Goal: Task Accomplishment & Management: Use online tool/utility

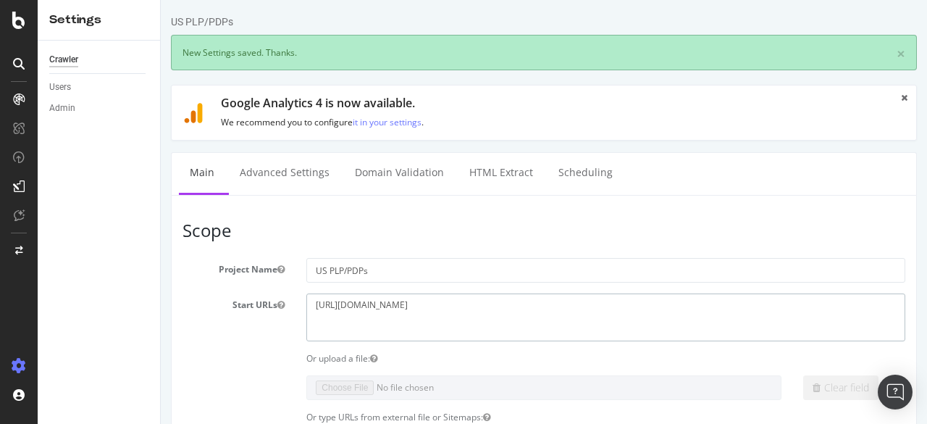
click at [548, 306] on textarea "https://staging07.dtc.levi.com/US/en_US/" at bounding box center [605, 316] width 599 height 47
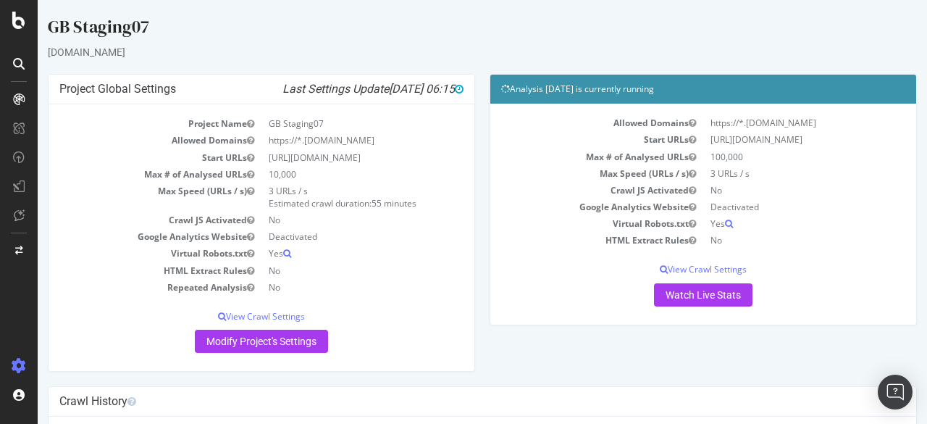
click at [19, 40] on div at bounding box center [19, 212] width 38 height 424
click at [18, 25] on icon at bounding box center [18, 20] width 13 height 17
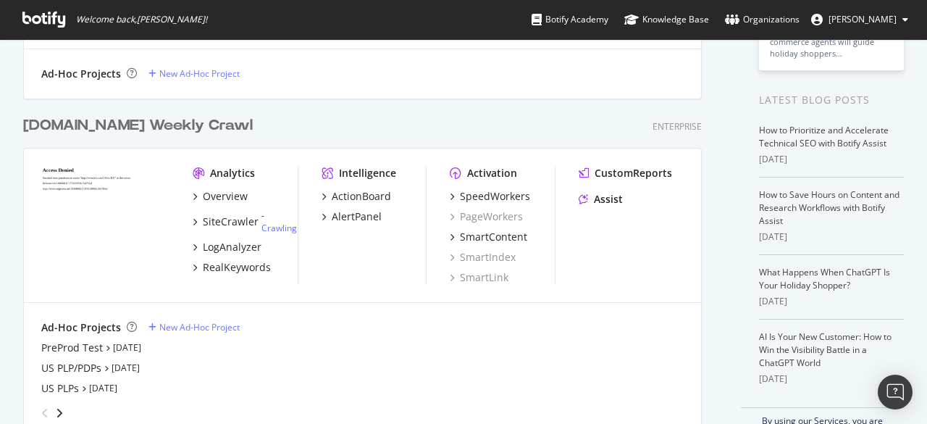
scroll to position [284, 0]
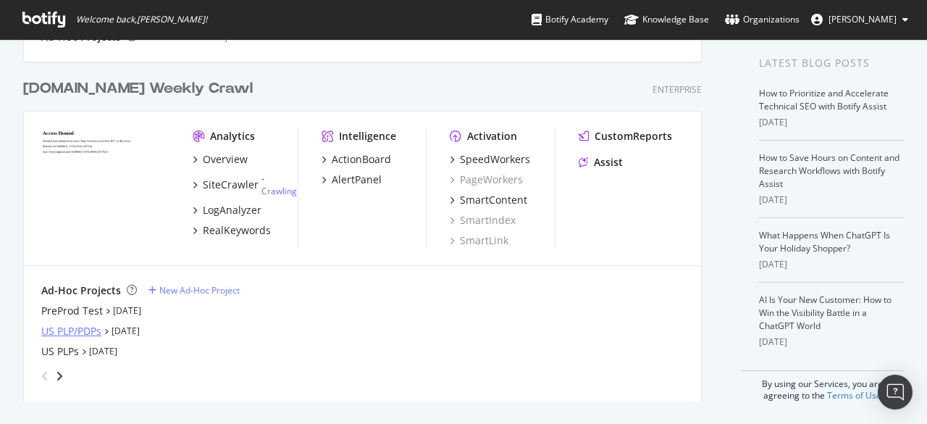
click at [92, 330] on div "US PLP/PDPs" at bounding box center [71, 331] width 60 height 14
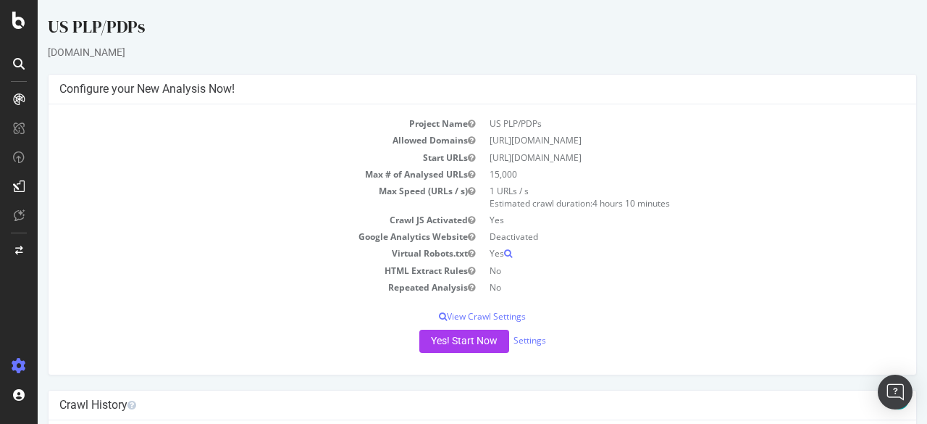
scroll to position [187, 0]
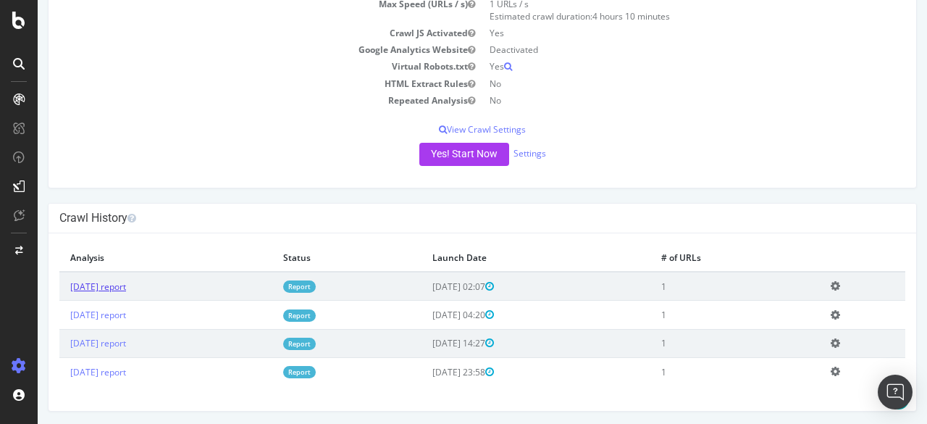
click at [126, 288] on link "[DATE] report" at bounding box center [98, 286] width 56 height 12
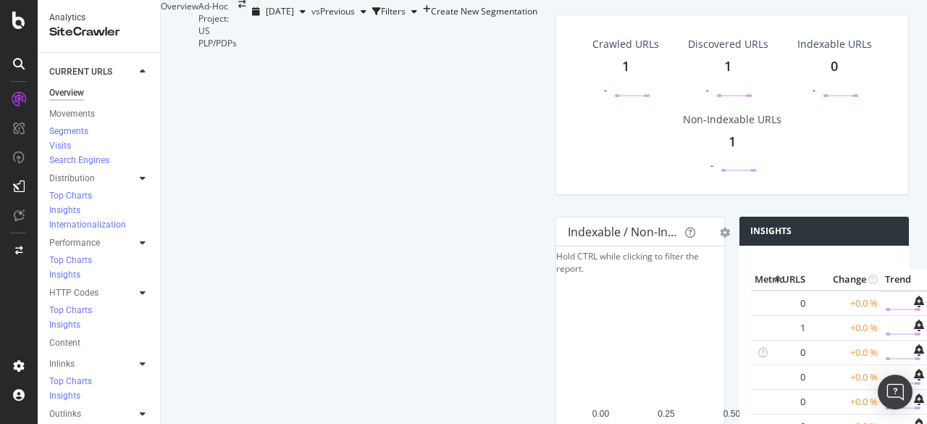
scroll to position [271, 0]
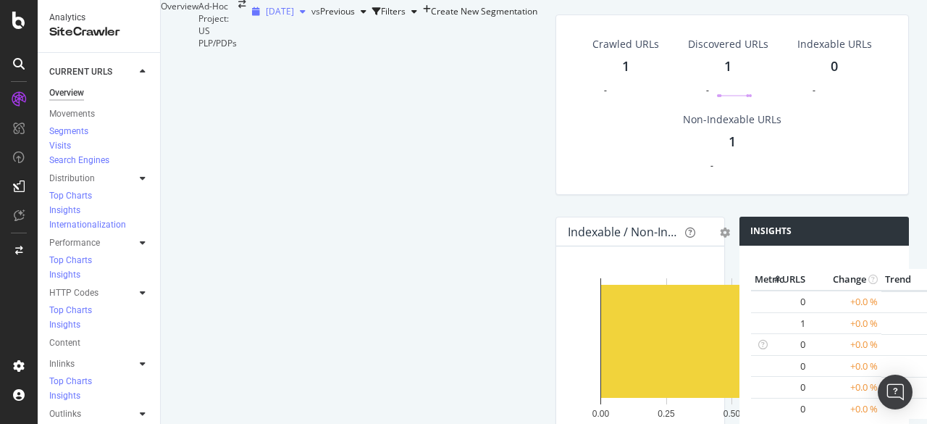
click at [266, 17] on span "[DATE]" at bounding box center [280, 11] width 28 height 12
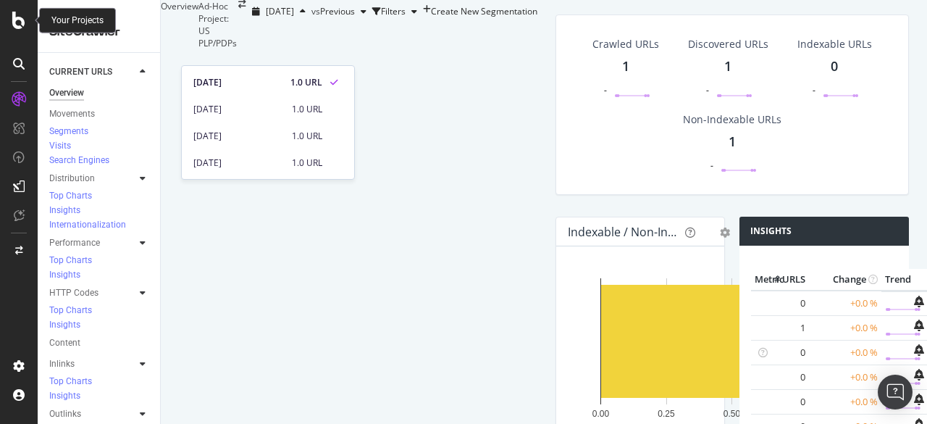
click at [26, 20] on div at bounding box center [18, 20] width 35 height 17
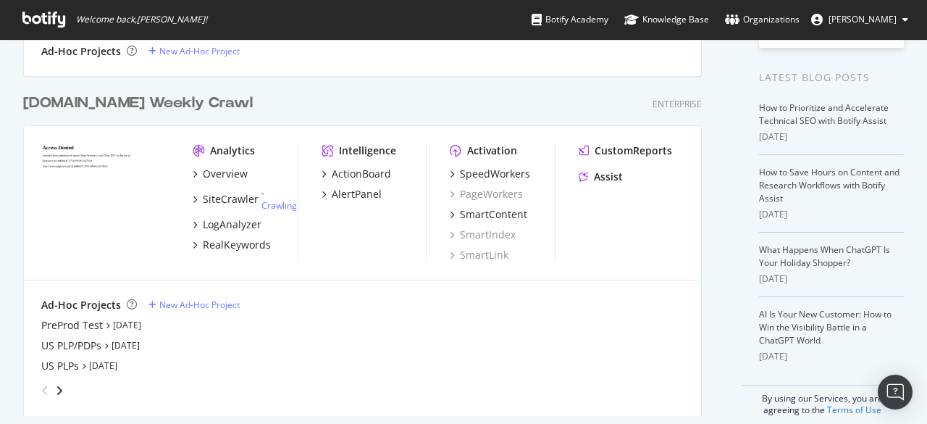
scroll to position [284, 0]
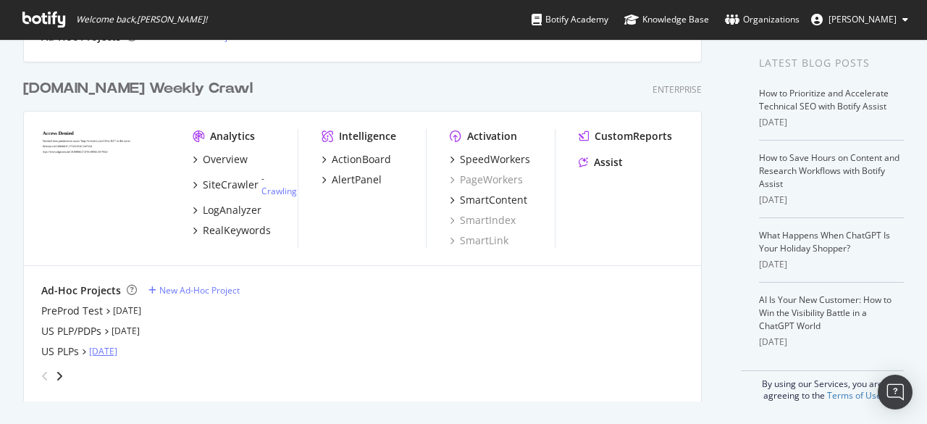
click at [101, 353] on link "[DATE]" at bounding box center [103, 351] width 28 height 12
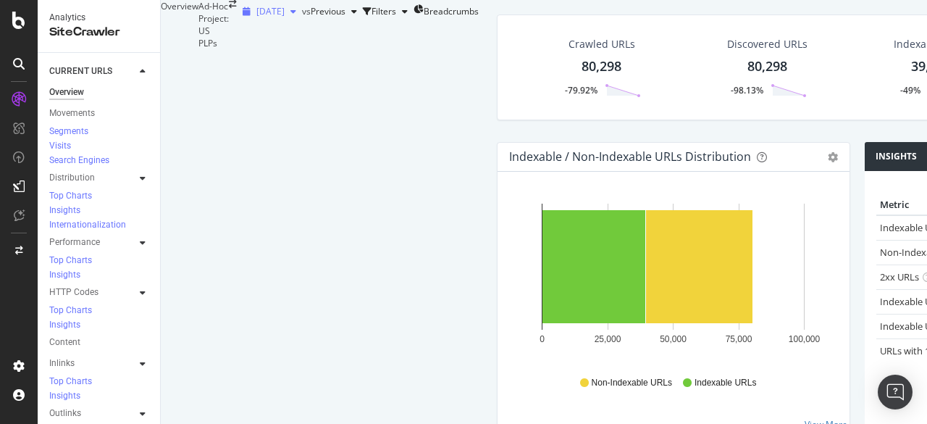
click at [290, 16] on icon "button" at bounding box center [293, 11] width 6 height 9
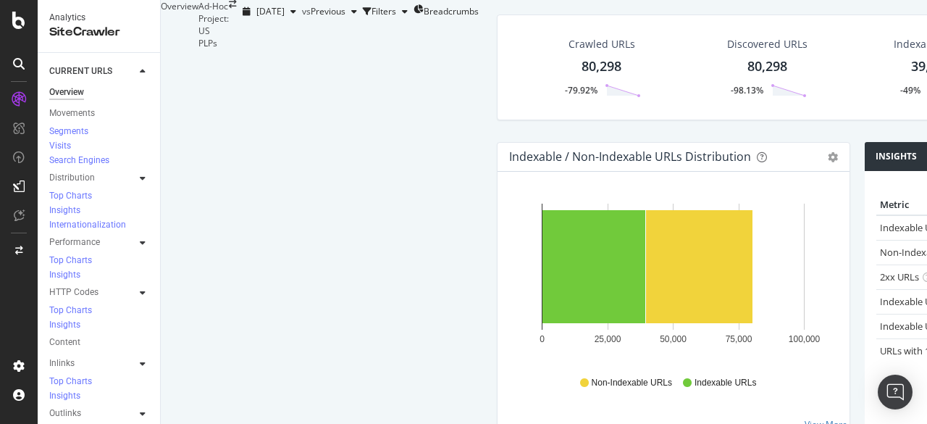
scroll to position [56, 0]
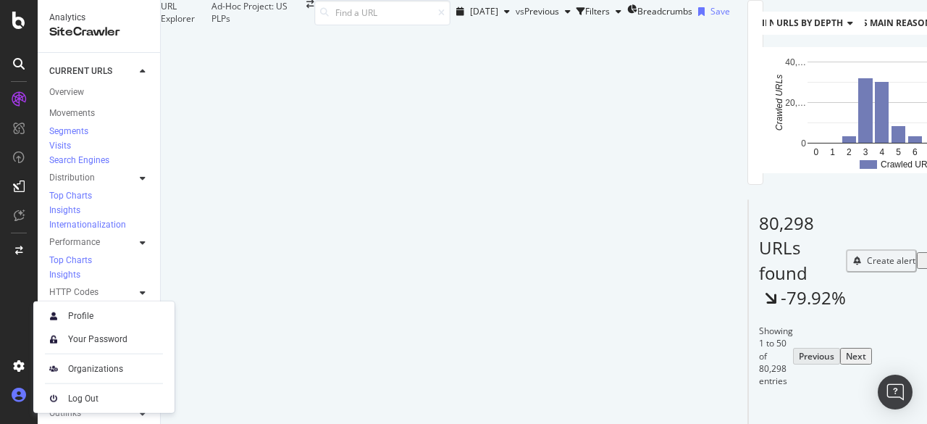
click at [13, 392] on icon at bounding box center [19, 395] width 14 height 14
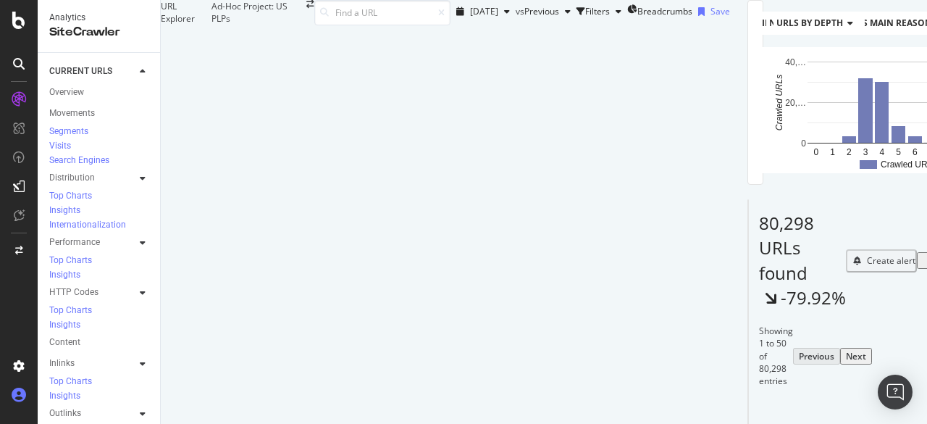
click at [13, 392] on icon at bounding box center [19, 395] width 14 height 14
click at [25, 18] on icon at bounding box center [18, 20] width 13 height 17
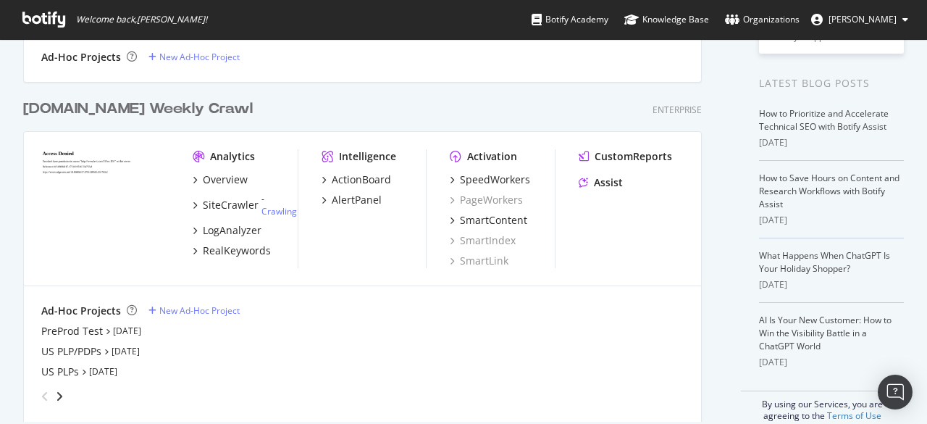
scroll to position [284, 0]
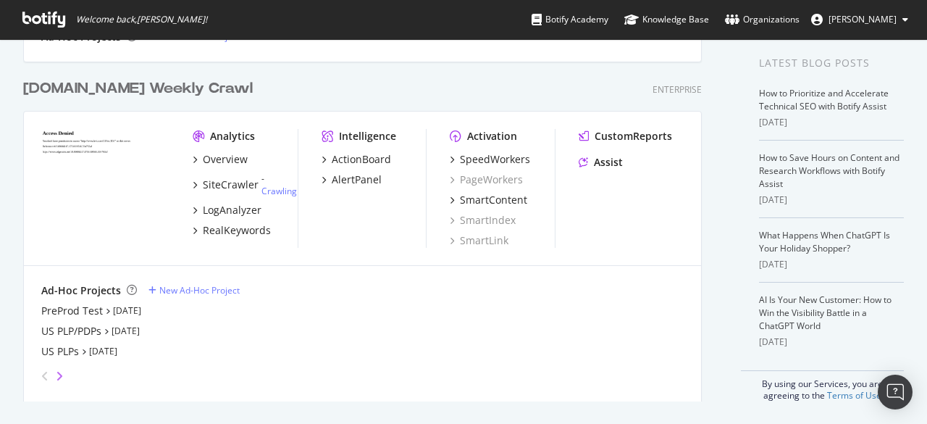
click at [61, 374] on icon "angle-right" at bounding box center [59, 376] width 7 height 12
click at [47, 376] on icon "angle-left" at bounding box center [44, 376] width 7 height 12
click at [135, 331] on link "[DATE]" at bounding box center [126, 330] width 28 height 12
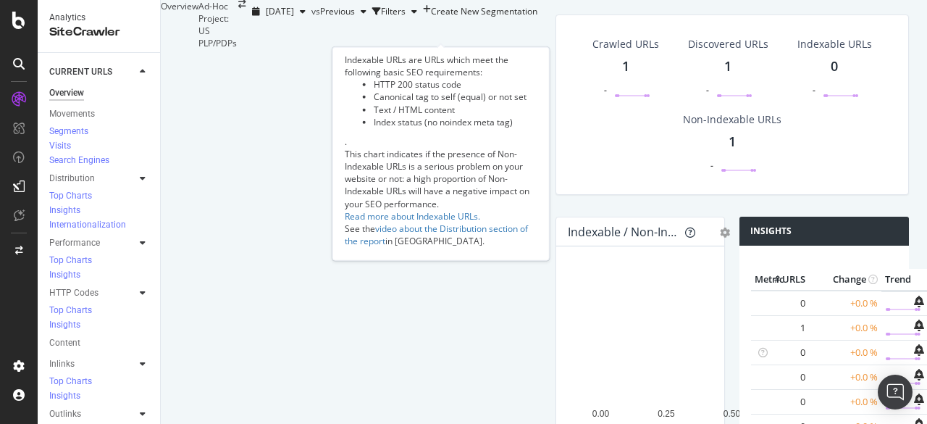
scroll to position [196, 0]
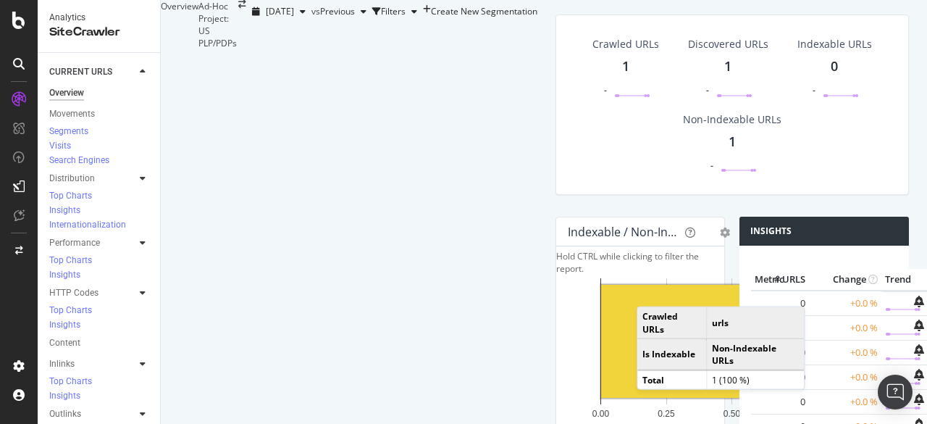
click at [601, 285] on rect "A chart." at bounding box center [731, 341] width 261 height 113
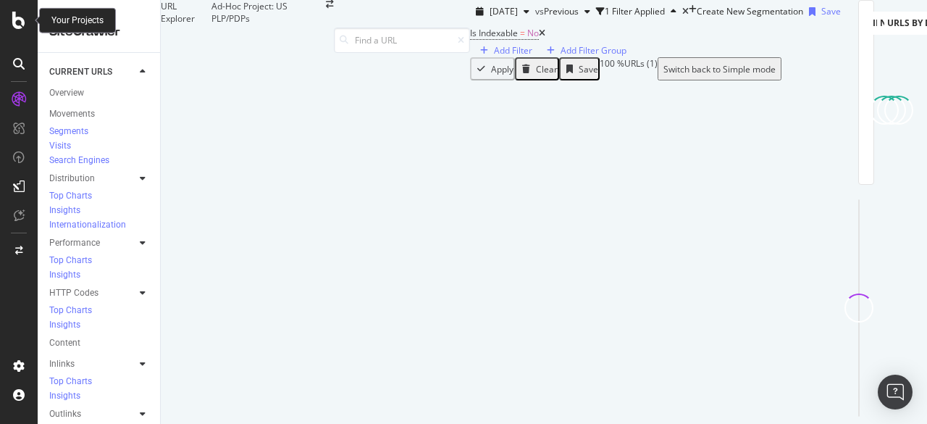
click at [27, 27] on div at bounding box center [18, 20] width 35 height 17
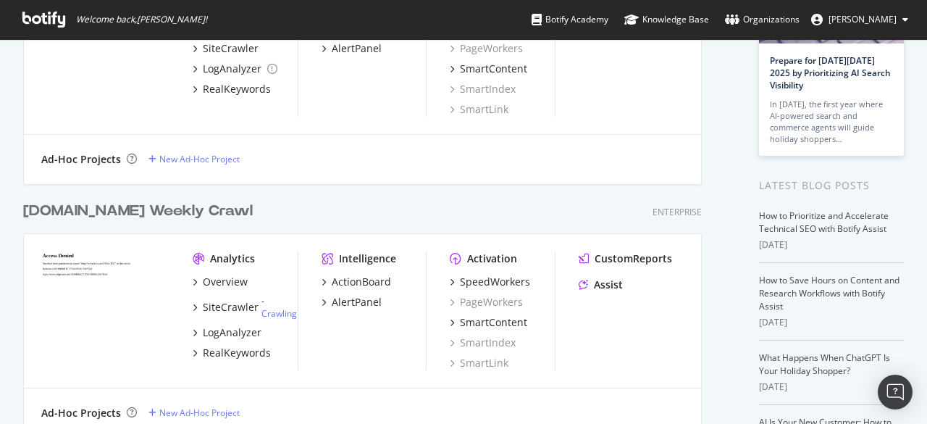
scroll to position [284, 0]
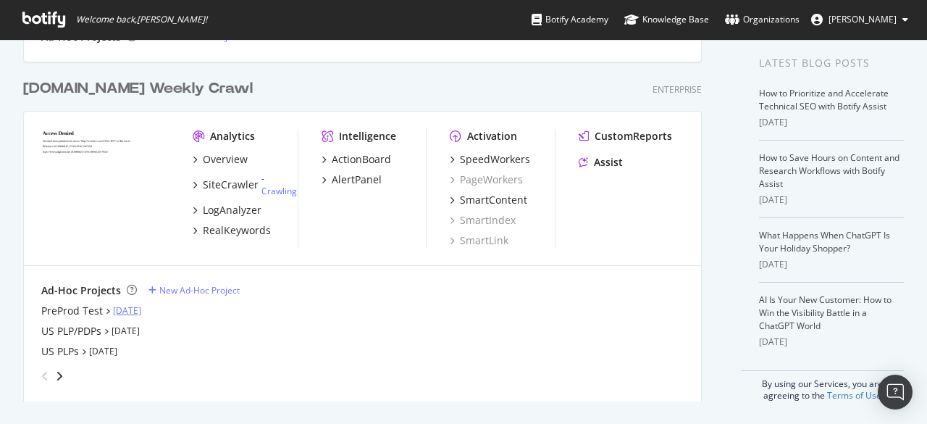
click at [114, 314] on link "[DATE]" at bounding box center [127, 310] width 28 height 12
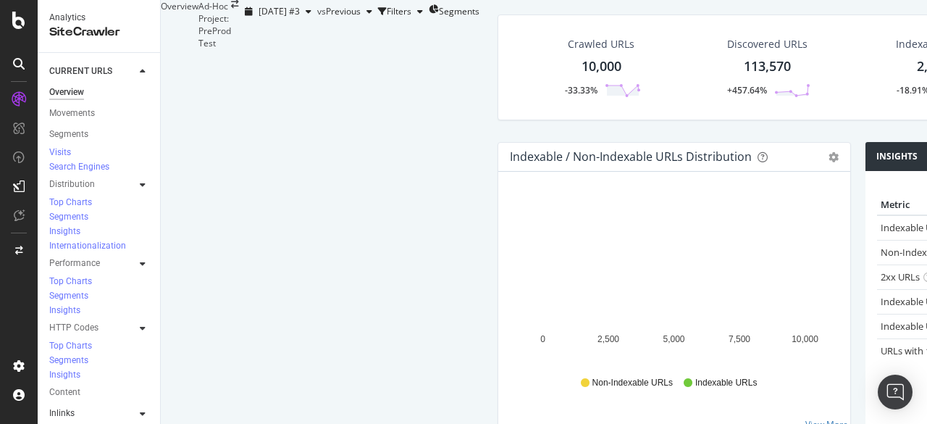
scroll to position [56, 0]
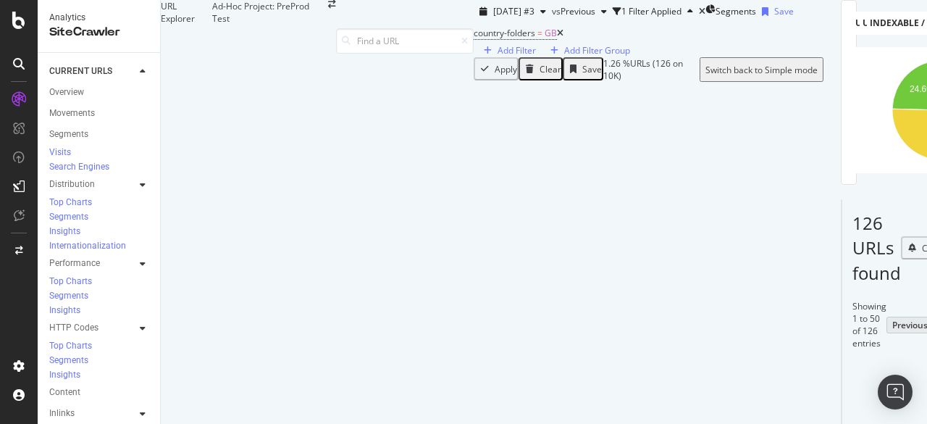
scroll to position [13, 0]
click at [557, 38] on icon at bounding box center [560, 33] width 7 height 9
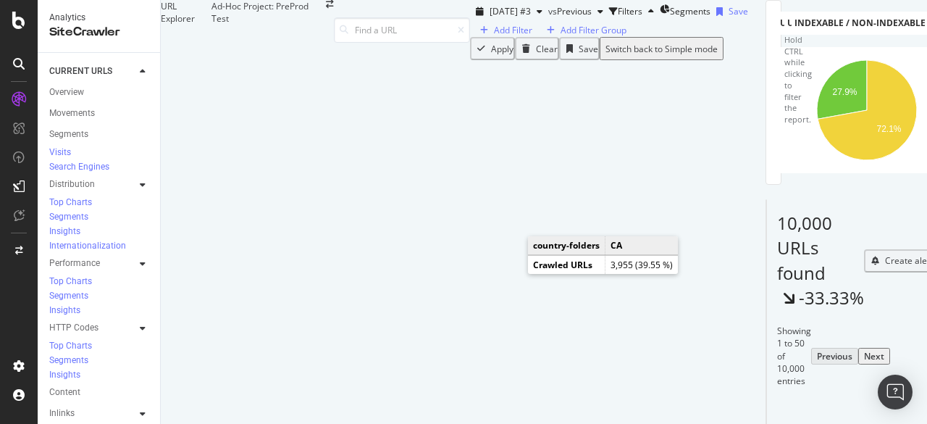
click at [860, 150] on icon "A chart." at bounding box center [885, 105] width 50 height 90
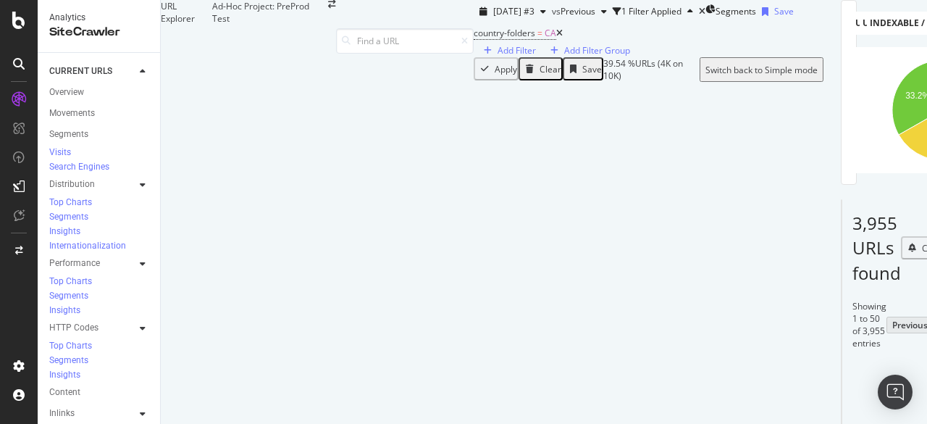
scroll to position [139, 0]
click at [498, 56] on div "Add Filter" at bounding box center [517, 50] width 38 height 12
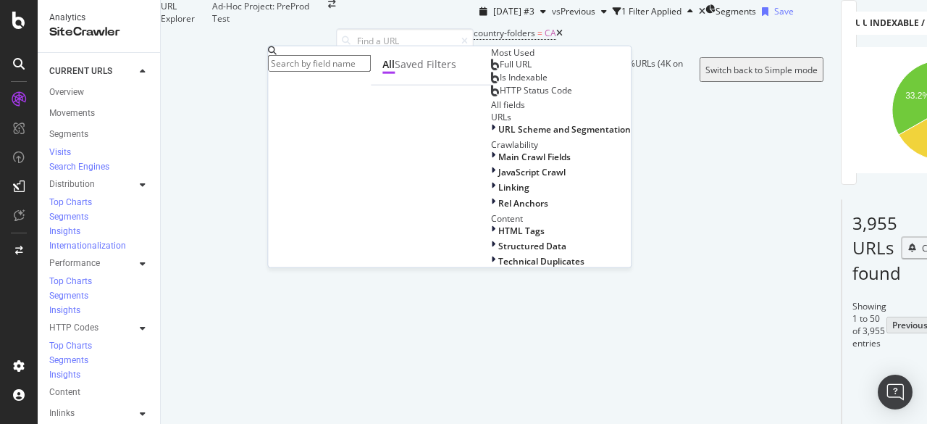
click at [491, 83] on div "Is Indexable" at bounding box center [519, 78] width 56 height 12
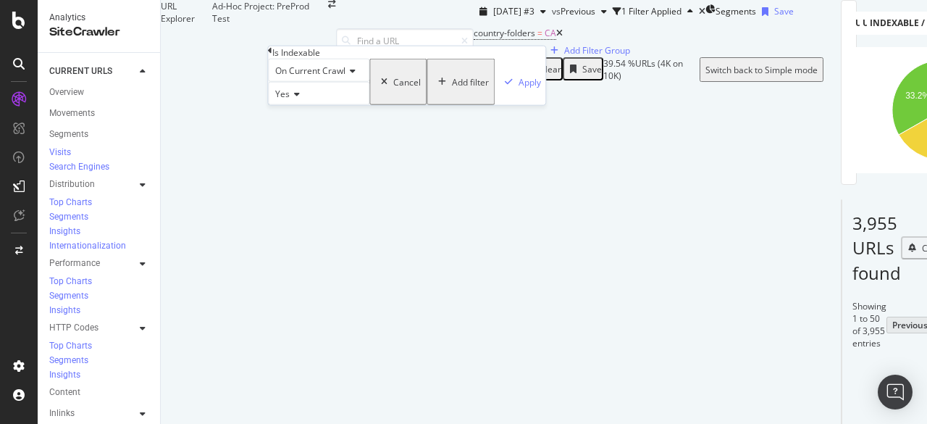
click at [393, 88] on div "Cancel" at bounding box center [407, 81] width 28 height 12
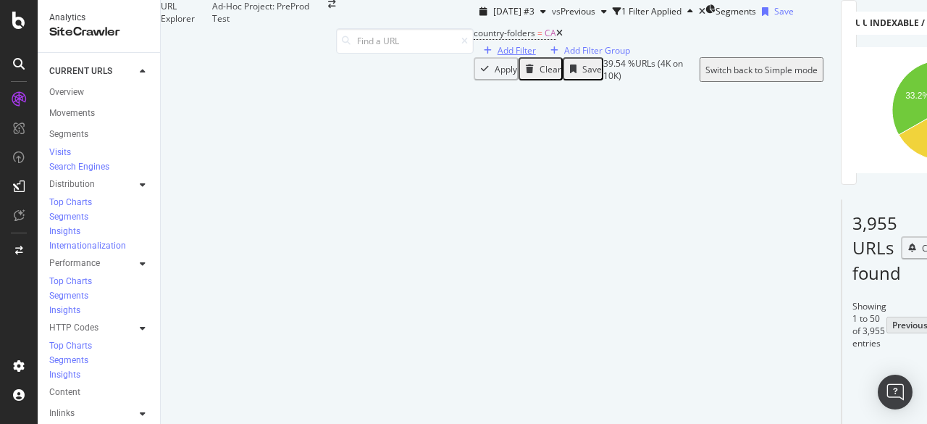
click at [498, 56] on div "Add Filter" at bounding box center [517, 50] width 38 height 12
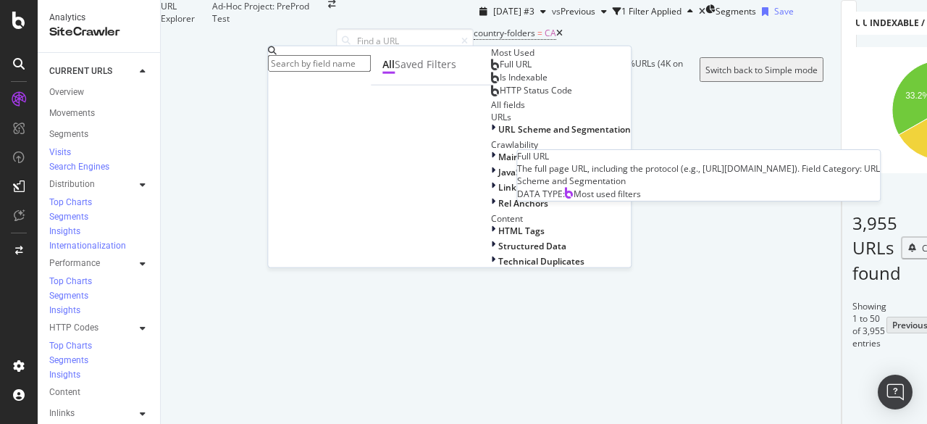
click at [500, 70] on span "Full URL" at bounding box center [516, 64] width 32 height 12
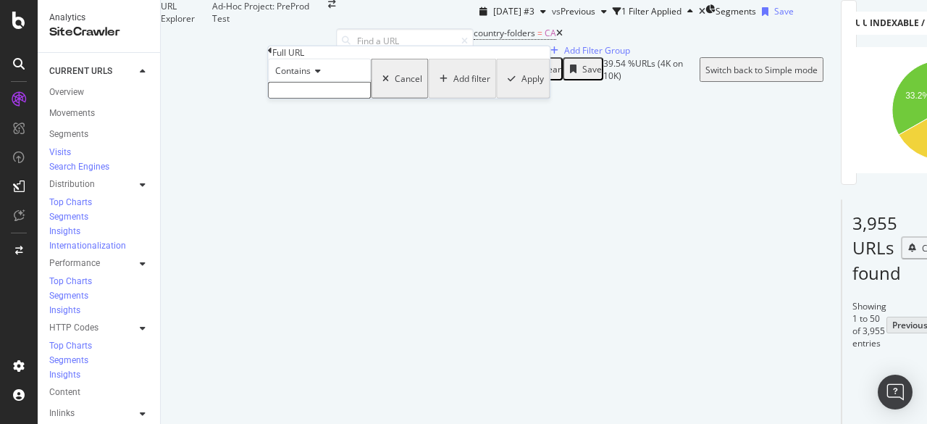
click at [352, 99] on input "text" at bounding box center [319, 90] width 103 height 17
type input "/colorgroup"
click at [520, 89] on div "Apply" at bounding box center [531, 83] width 22 height 12
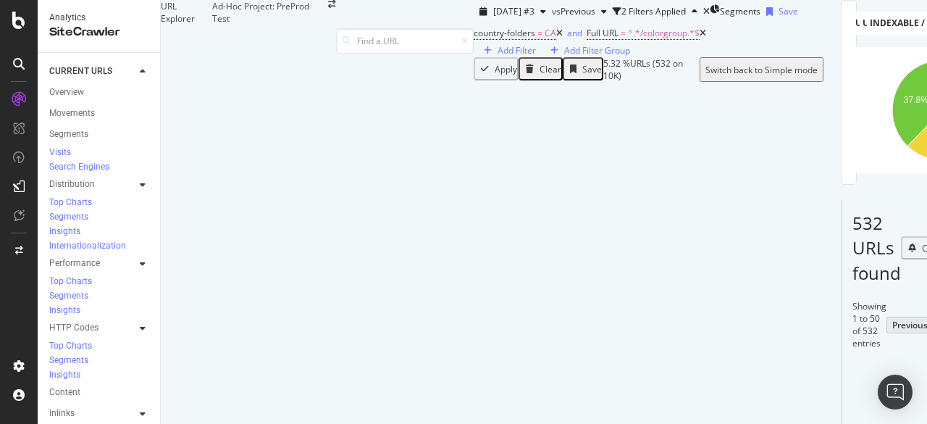
scroll to position [799, 0]
click at [16, 24] on icon at bounding box center [18, 20] width 13 height 17
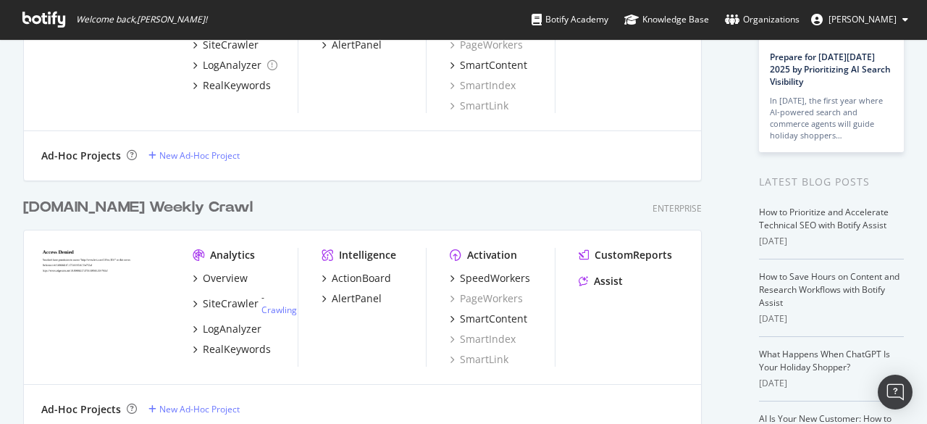
scroll to position [284, 0]
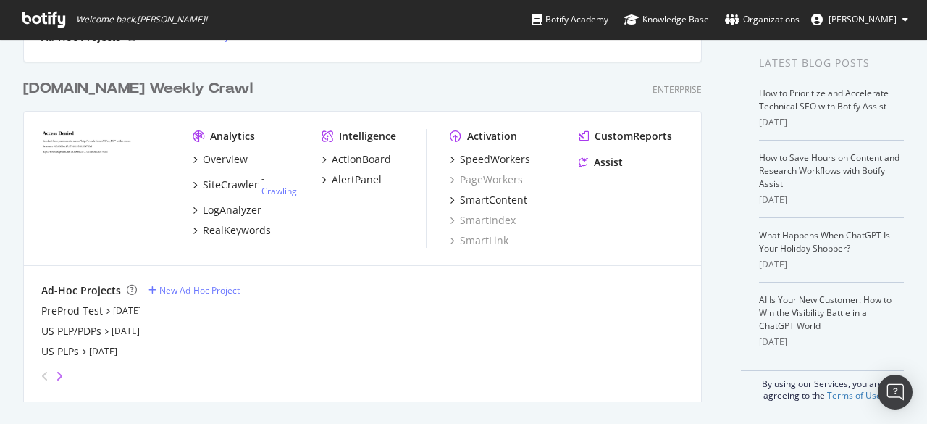
click at [59, 370] on icon "angle-right" at bounding box center [59, 376] width 7 height 12
click at [56, 372] on icon "angle-right" at bounding box center [59, 376] width 7 height 12
click at [59, 375] on icon "angle-right" at bounding box center [59, 376] width 7 height 12
click at [41, 373] on icon "angle-left" at bounding box center [44, 376] width 7 height 12
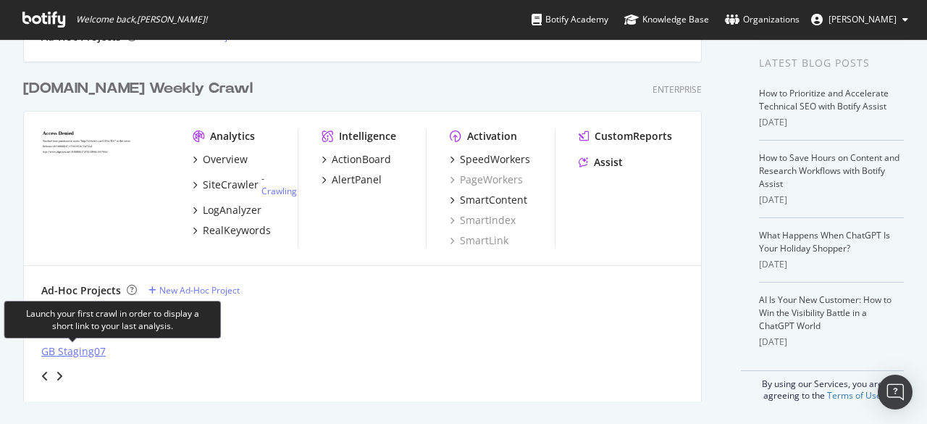
click at [70, 351] on div "GB Staging07" at bounding box center [73, 351] width 64 height 14
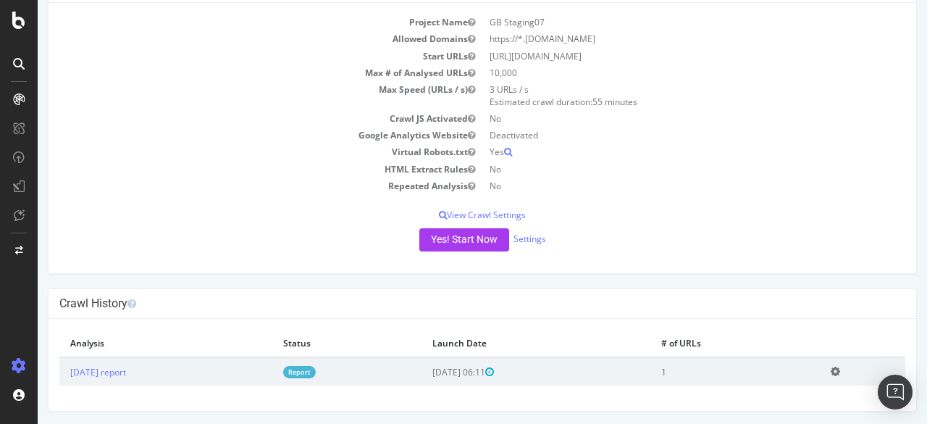
scroll to position [101, 0]
click at [837, 373] on icon at bounding box center [835, 372] width 9 height 11
click at [782, 267] on div "Project Name GB Staging07 Allowed Domains https://*.[DOMAIN_NAME] Start URLs [U…" at bounding box center [483, 137] width 868 height 270
click at [529, 238] on link "Settings" at bounding box center [530, 238] width 33 height 12
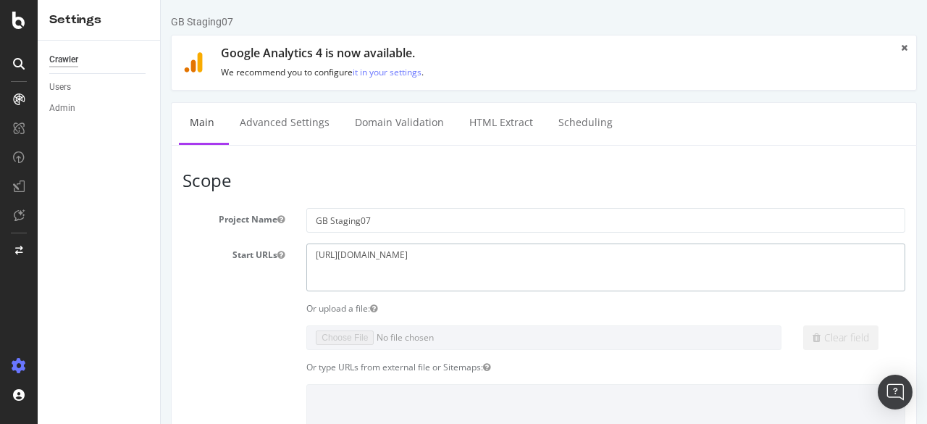
click at [517, 246] on textarea "[URL][DOMAIN_NAME]" at bounding box center [605, 266] width 599 height 47
paste textarea "?aclskip=true"
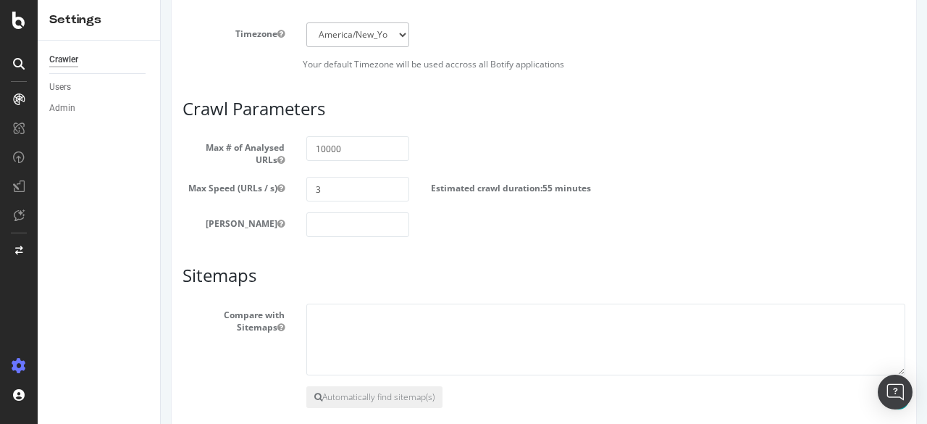
scroll to position [818, 0]
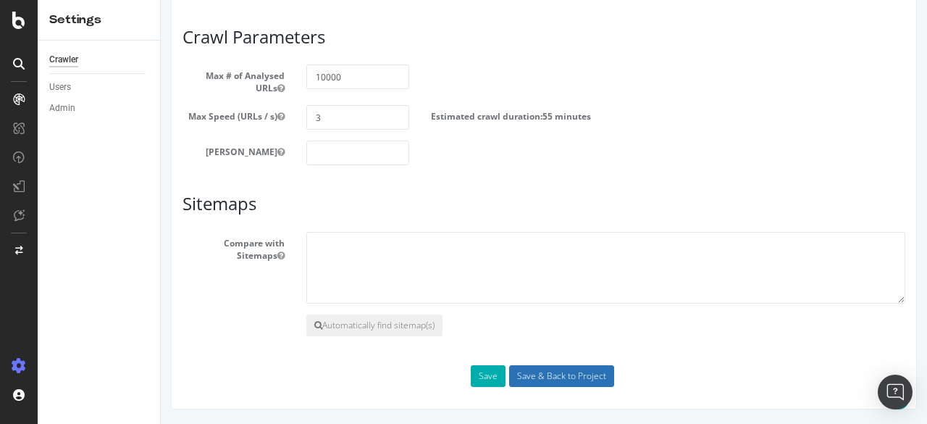
type textarea "[URL][DOMAIN_NAME]"
click at [534, 382] on input "Save & Back to Project" at bounding box center [561, 376] width 105 height 22
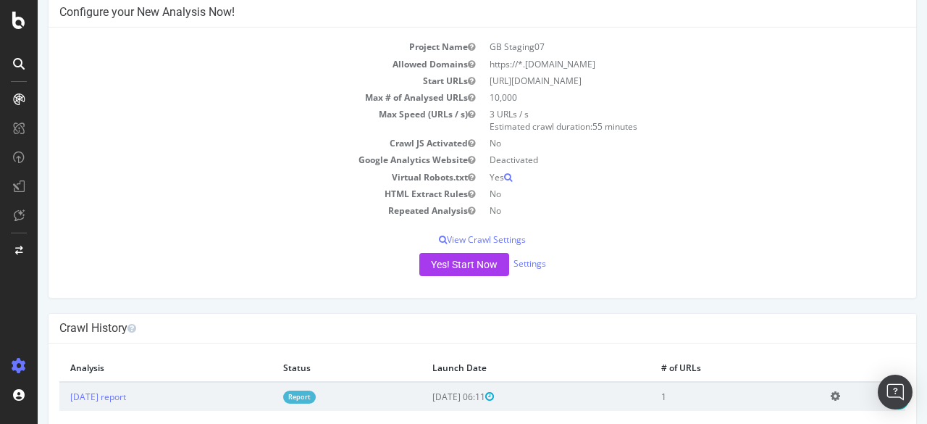
scroll to position [214, 0]
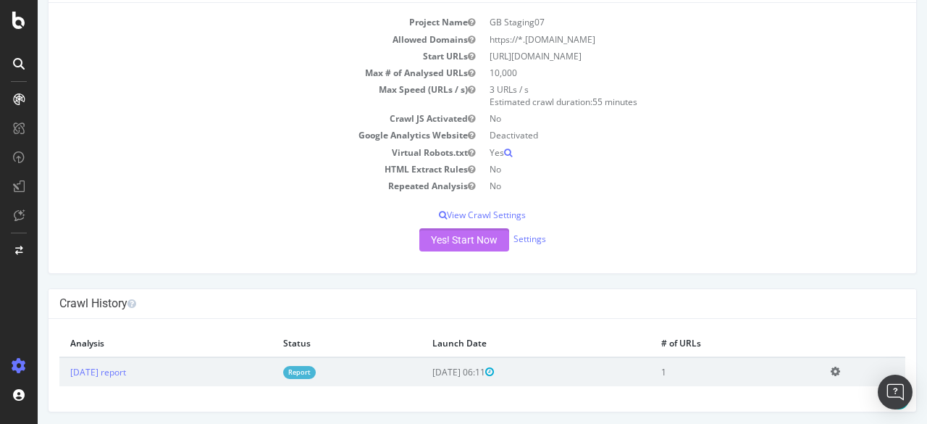
click at [456, 229] on button "Yes! Start Now" at bounding box center [464, 239] width 90 height 23
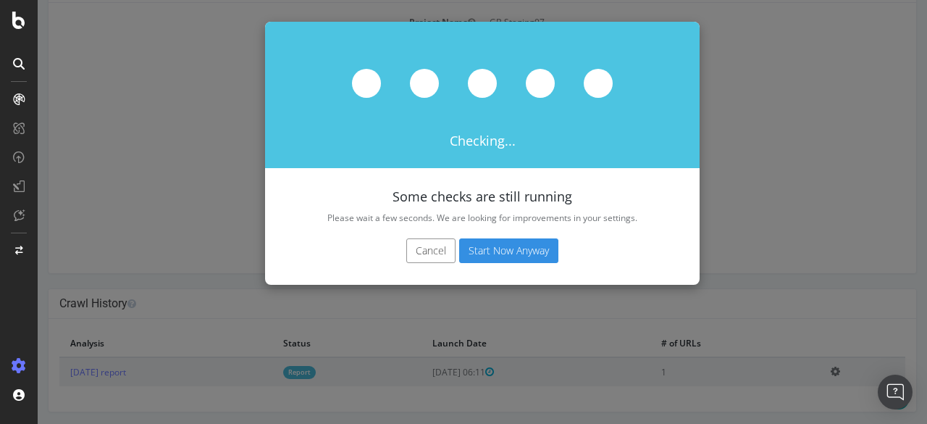
scroll to position [277, 0]
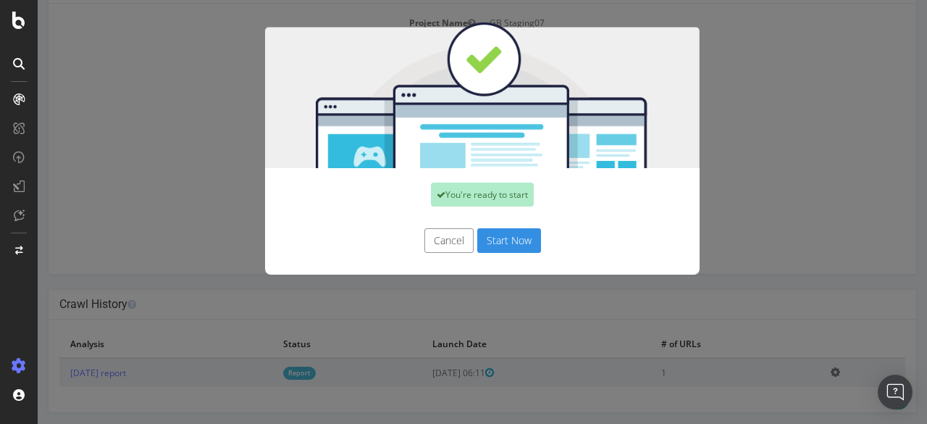
click at [506, 235] on button "Start Now" at bounding box center [509, 240] width 64 height 25
click at [501, 240] on div "Cancel Start Now" at bounding box center [482, 240] width 413 height 25
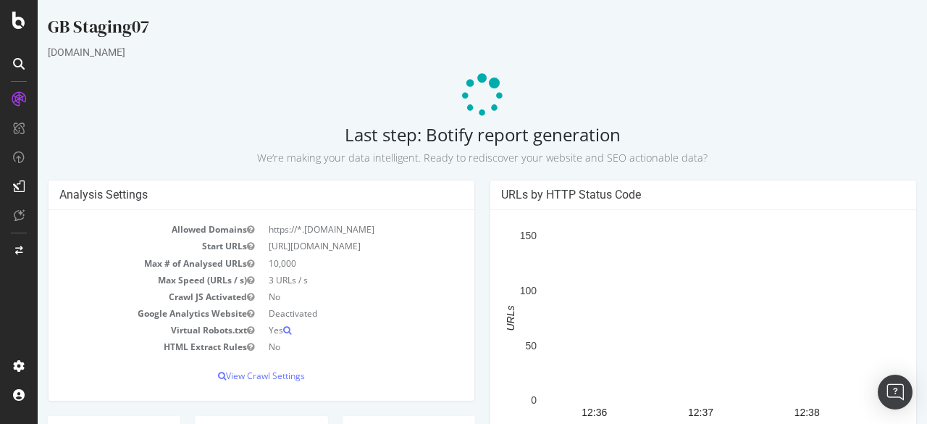
scroll to position [3, 0]
